Goal: Task Accomplishment & Management: Use online tool/utility

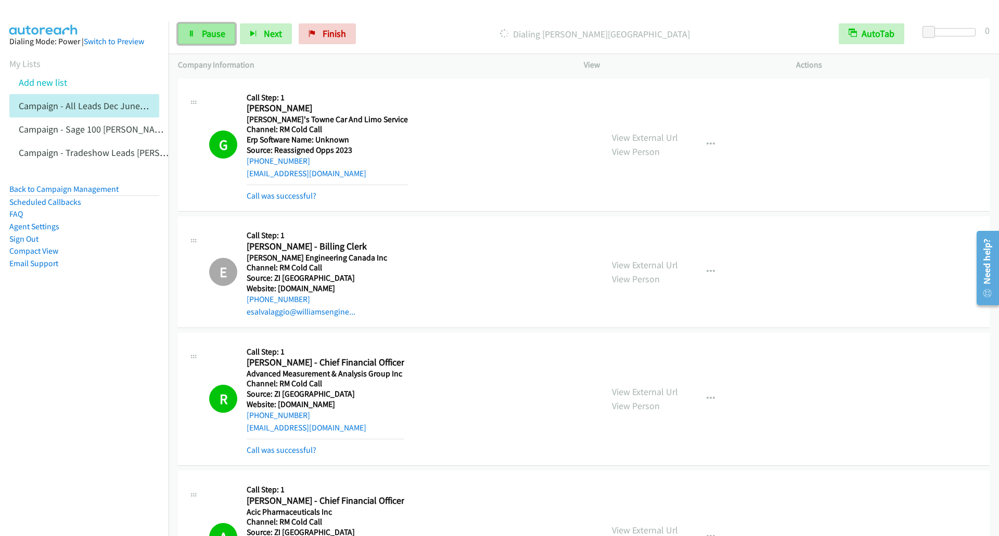
click at [206, 31] on span "Pause" at bounding box center [213, 34] width 23 height 12
click at [188, 32] on icon at bounding box center [191, 34] width 7 height 7
click at [209, 41] on link "Pause" at bounding box center [206, 33] width 57 height 21
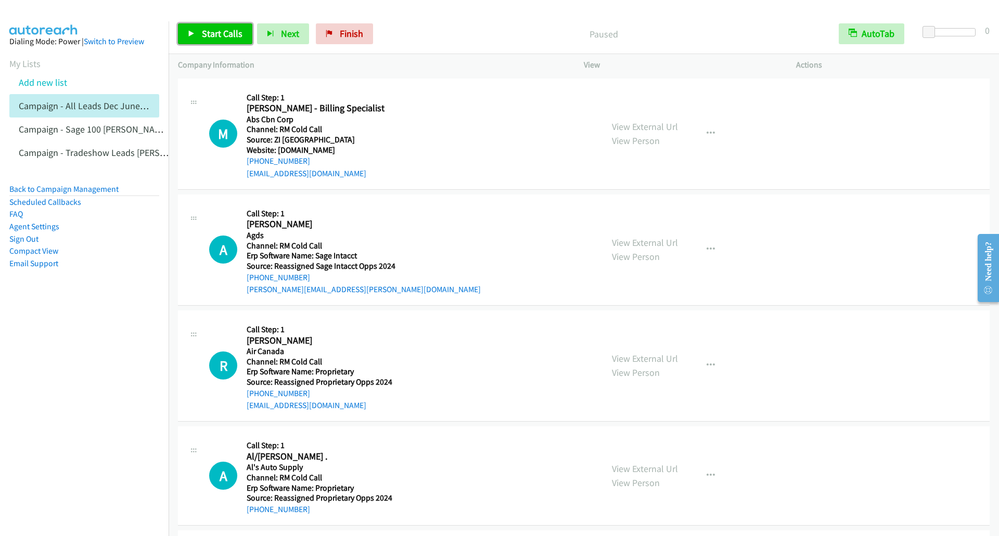
click at [189, 31] on icon at bounding box center [191, 34] width 7 height 7
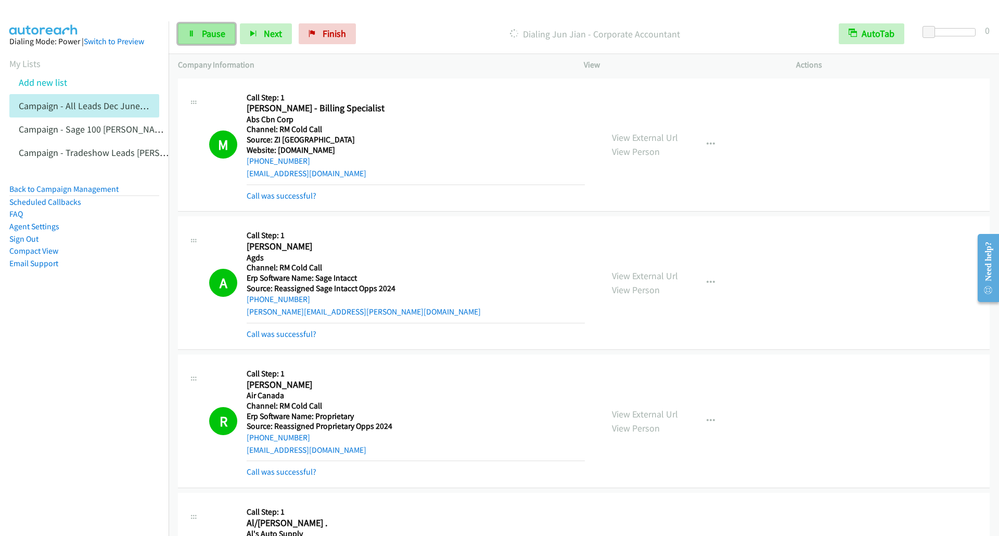
click at [205, 33] on span "Pause" at bounding box center [213, 34] width 23 height 12
click at [199, 31] on link "Start Calls" at bounding box center [215, 33] width 74 height 21
click at [214, 33] on span "Pause" at bounding box center [213, 34] width 23 height 12
click at [230, 31] on span "Start Calls" at bounding box center [222, 34] width 41 height 12
click at [194, 32] on icon at bounding box center [191, 34] width 7 height 7
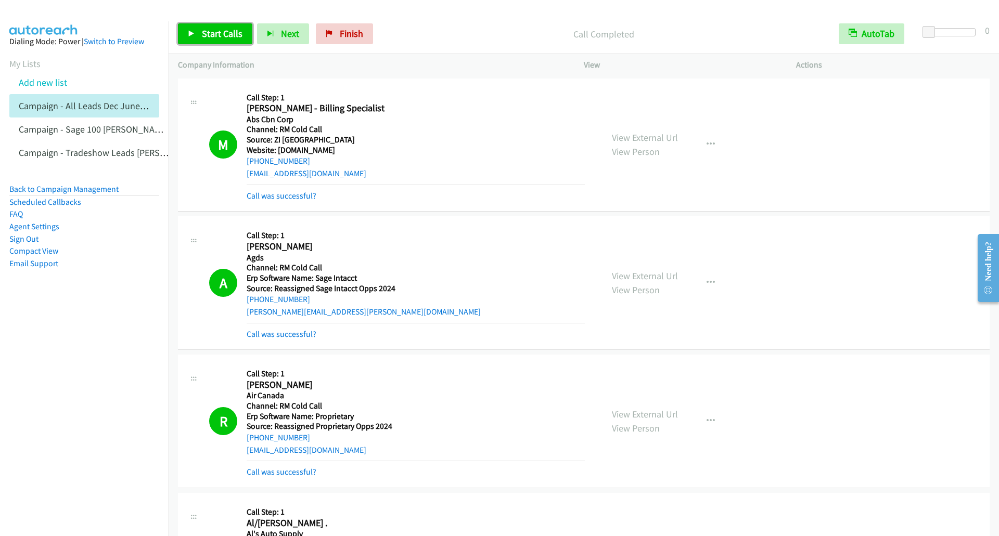
click at [197, 35] on link "Start Calls" at bounding box center [215, 33] width 74 height 21
click at [183, 36] on link "Pause" at bounding box center [206, 33] width 57 height 21
